Goal: Find specific fact: Find specific fact

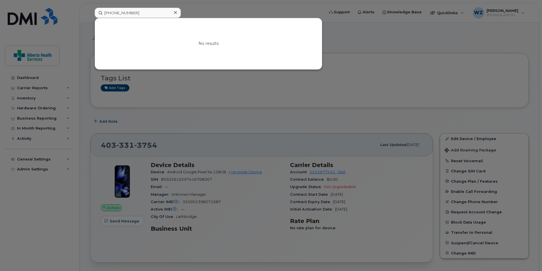
scroll to position [117, 0]
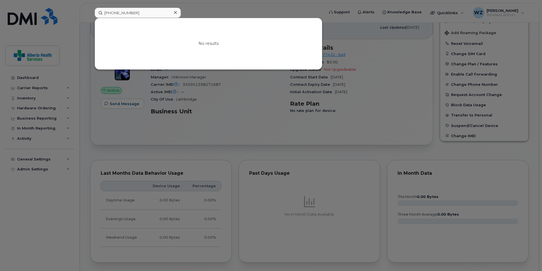
click at [90, 13] on div "403-305-1593 No results" at bounding box center [207, 13] width 235 height 10
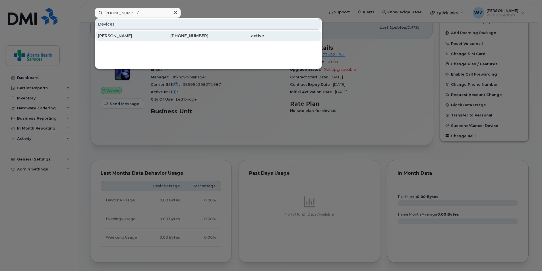
type input "(403) 369-8624"
click at [227, 37] on div "active" at bounding box center [235, 36] width 55 height 6
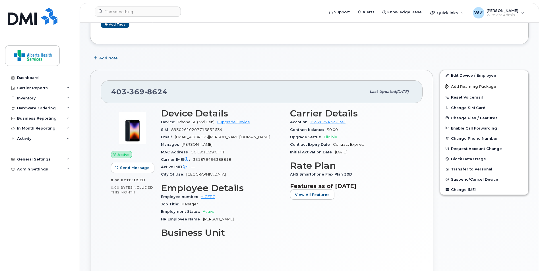
scroll to position [256, 0]
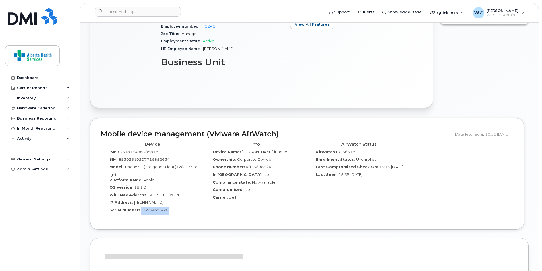
drag, startPoint x: 171, startPoint y: 212, endPoint x: 140, endPoint y: 212, distance: 31.0
click at [140, 212] on div "Serial Number: PKWR4M547C" at bounding box center [152, 212] width 95 height 8
copy span "PKWR4M547C"
